Goal: Task Accomplishment & Management: Use online tool/utility

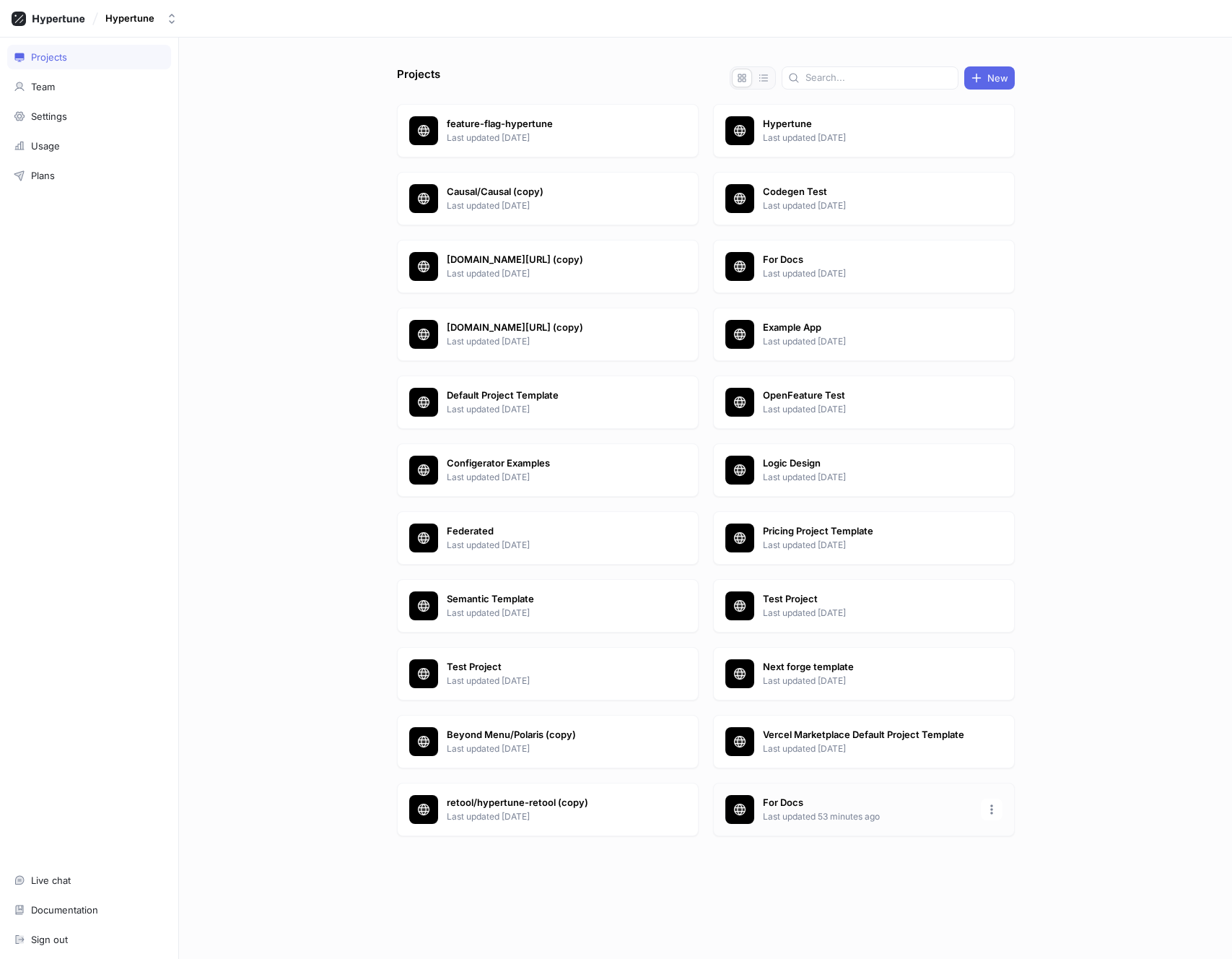
click at [843, 804] on p "For Docs" at bounding box center [868, 803] width 209 height 15
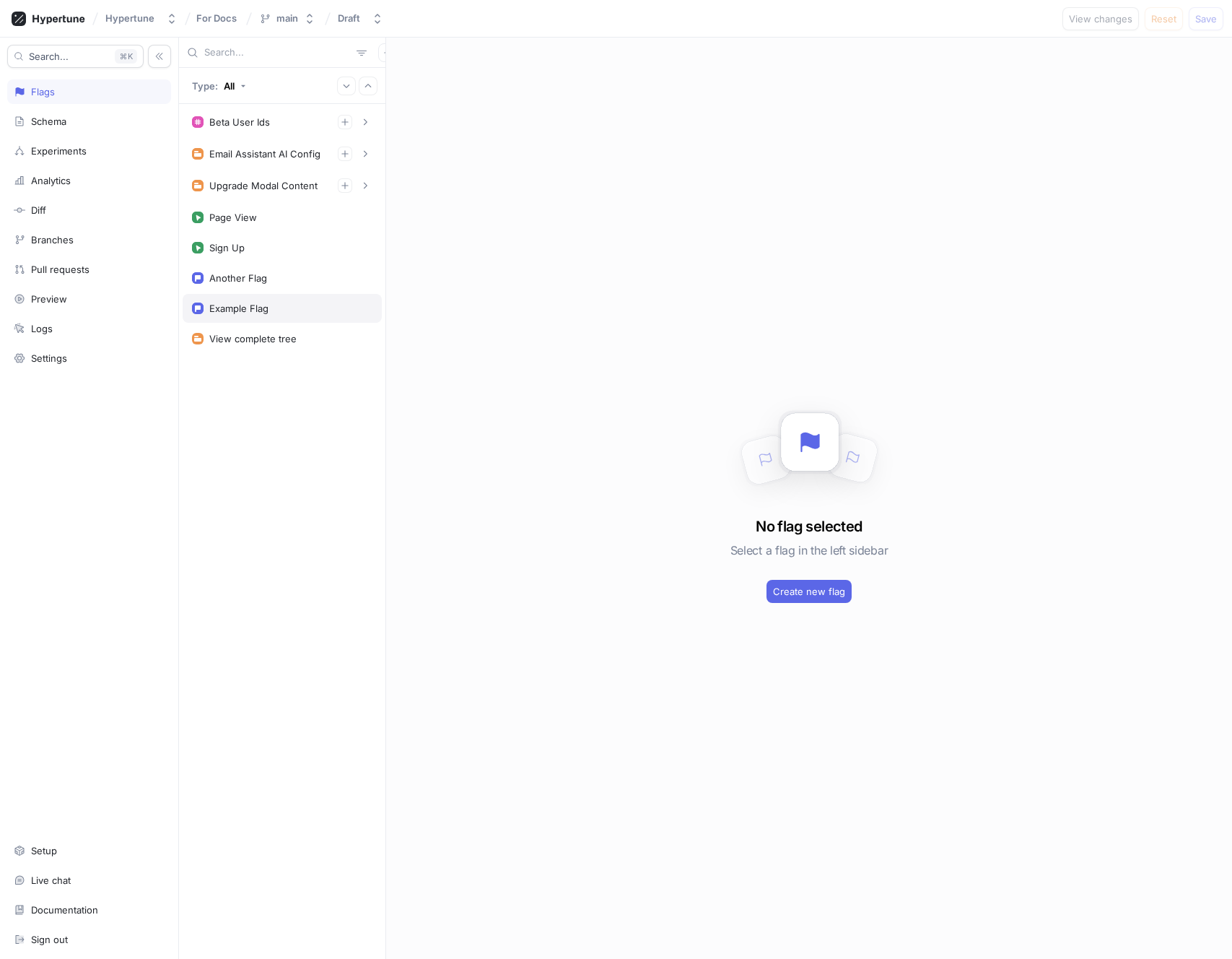
click at [294, 312] on div "Example Flag" at bounding box center [281, 308] width 181 height 12
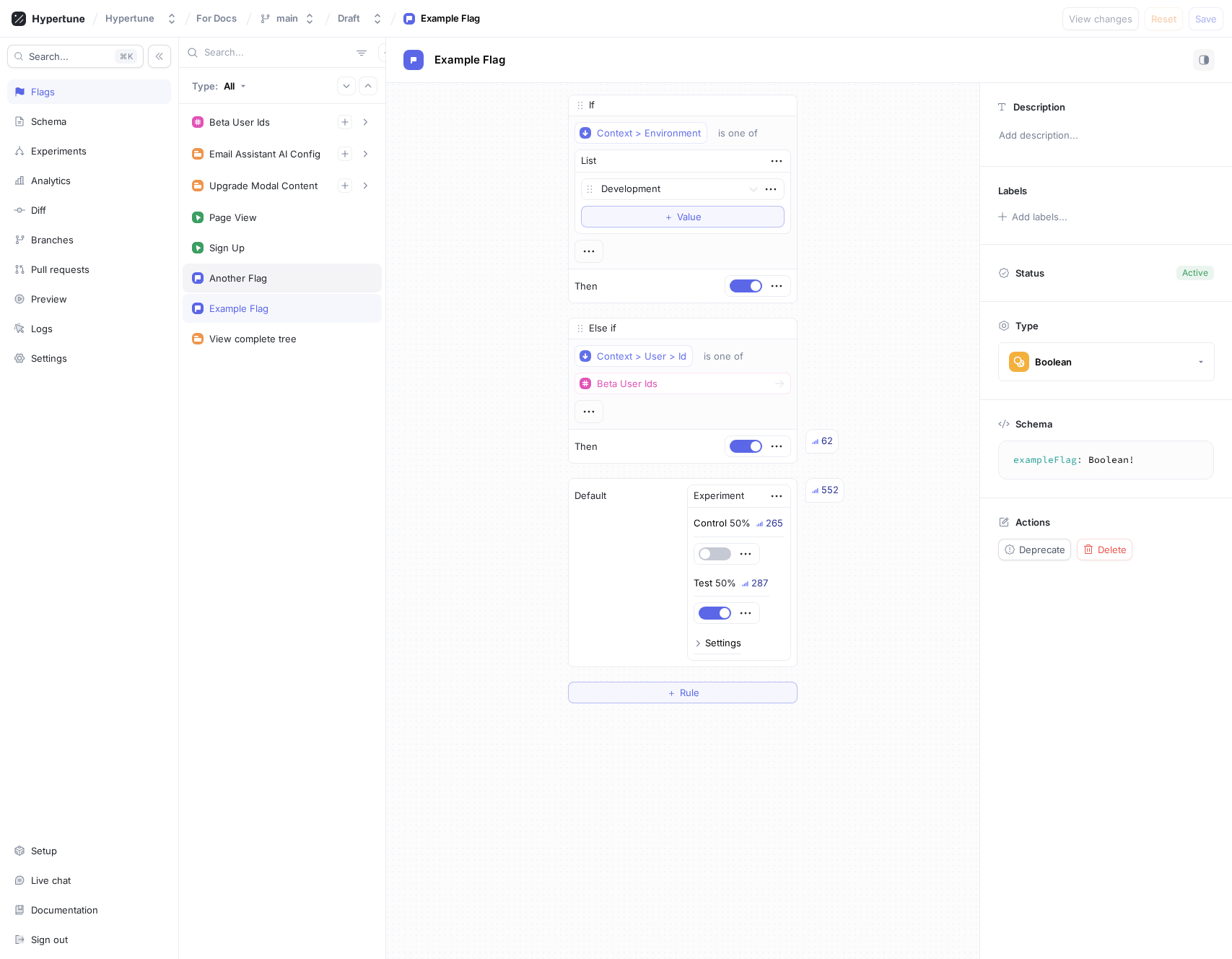
click at [280, 288] on div "Another Flag" at bounding box center [282, 278] width 199 height 29
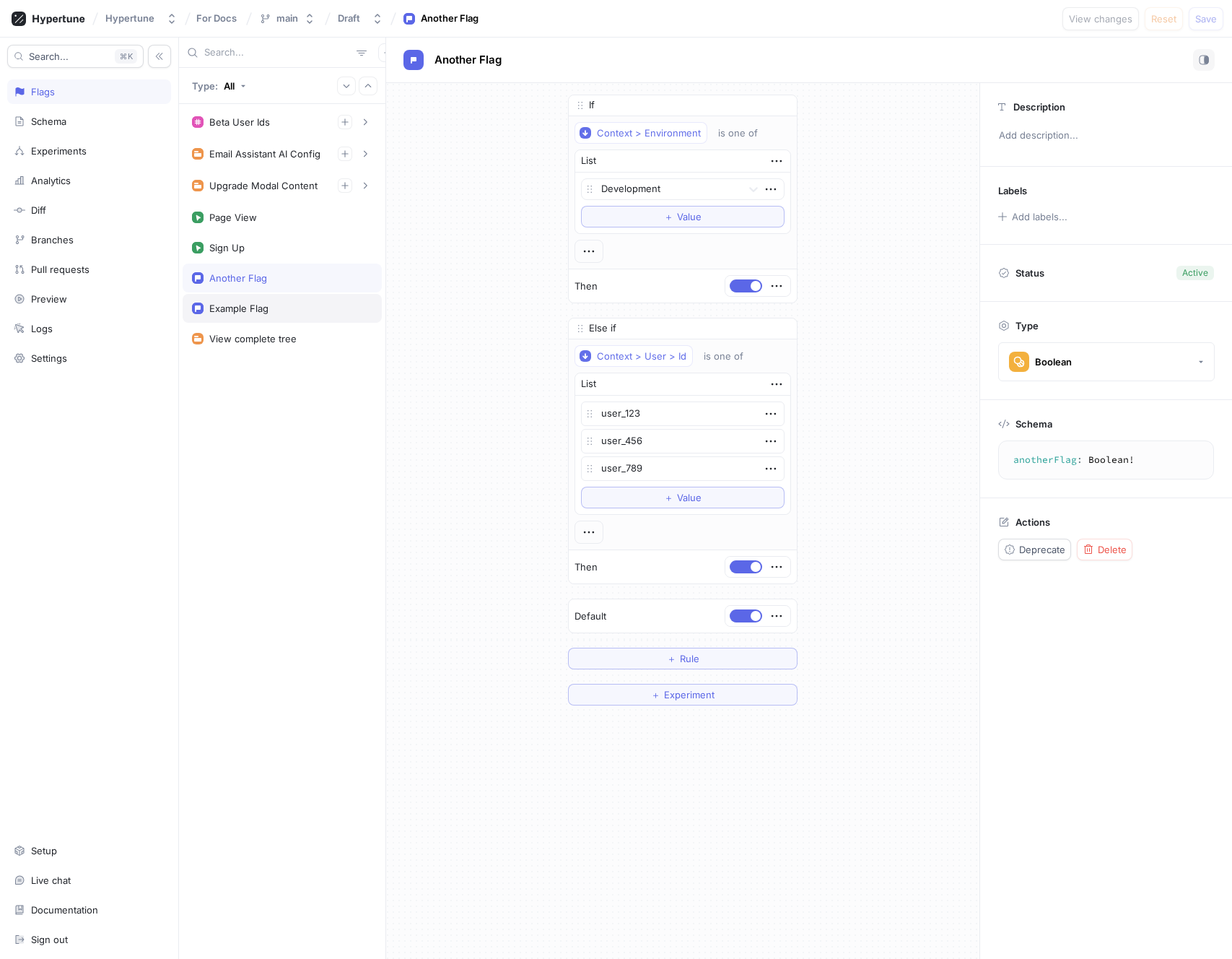
click at [283, 312] on div "Example Flag" at bounding box center [281, 308] width 181 height 12
type textarea "exampleFlag: Boolean!"
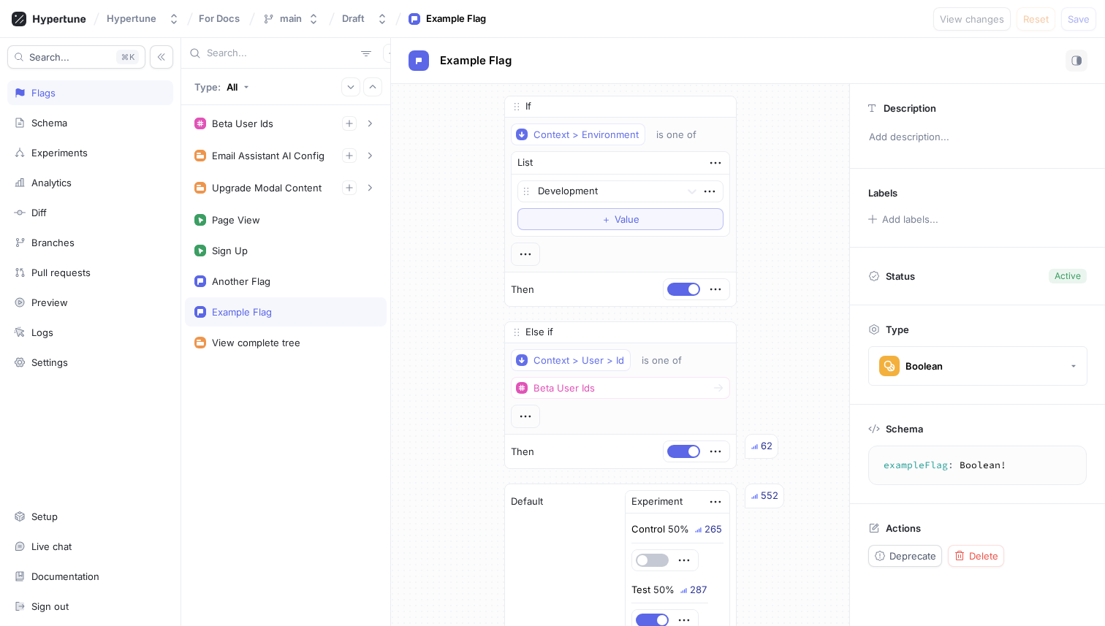
click at [490, 419] on div "If Context > Environment is one of List Development To pick up a draggable item…" at bounding box center [620, 404] width 458 height 640
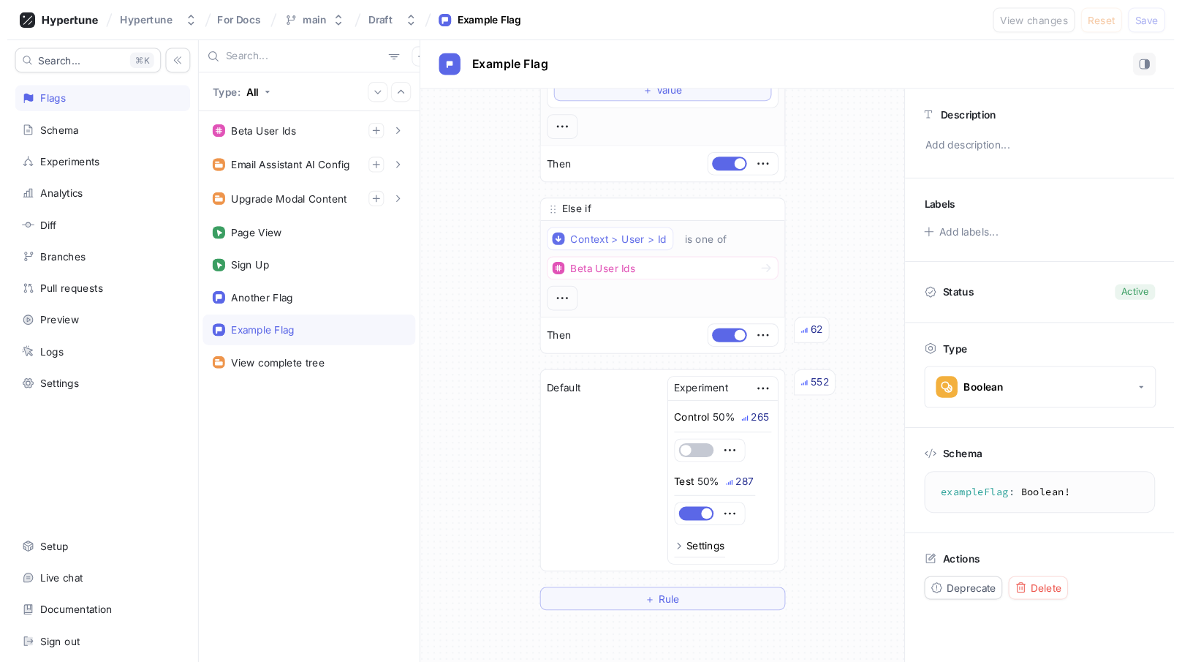
scroll to position [285, 0]
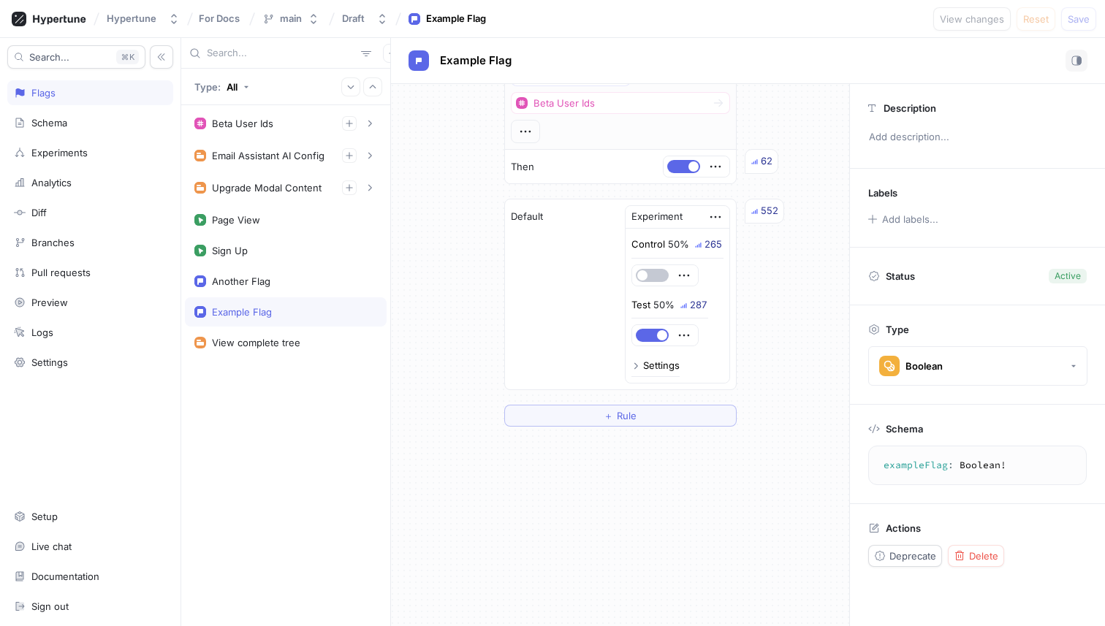
click at [822, 224] on div "If Context > Environment is one of List Development To pick up a draggable item…" at bounding box center [620, 119] width 458 height 640
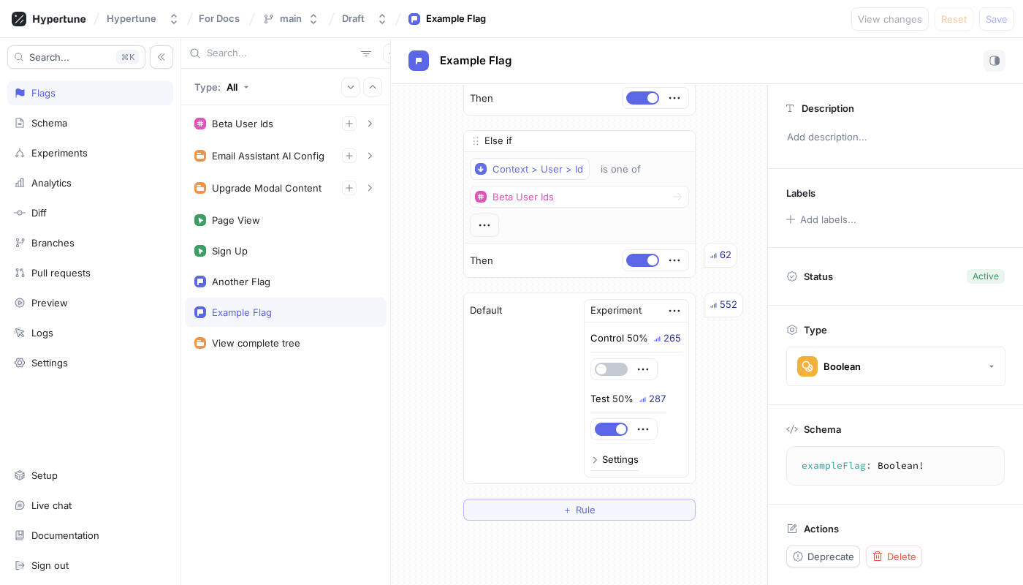
scroll to position [191, 0]
